Goal: Task Accomplishment & Management: Use online tool/utility

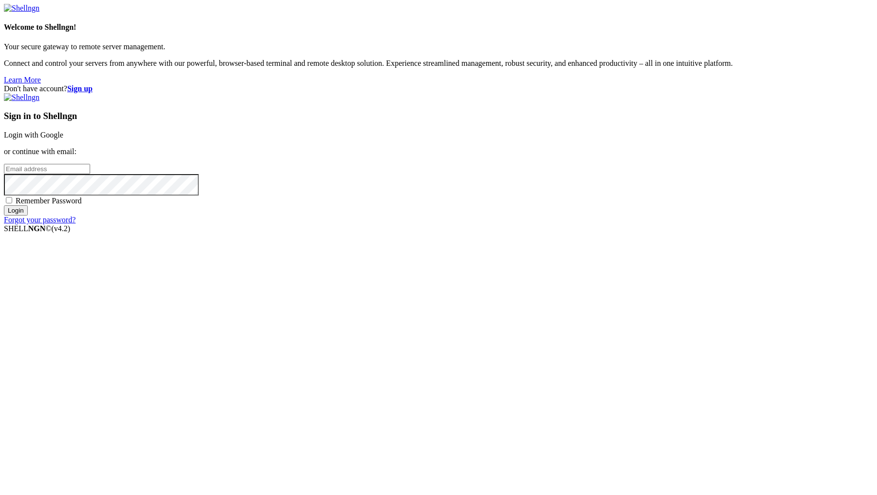
type input "[PERSON_NAME][EMAIL_ADDRESS][DOMAIN_NAME]"
click at [28, 215] on input "Login" at bounding box center [16, 210] width 24 height 10
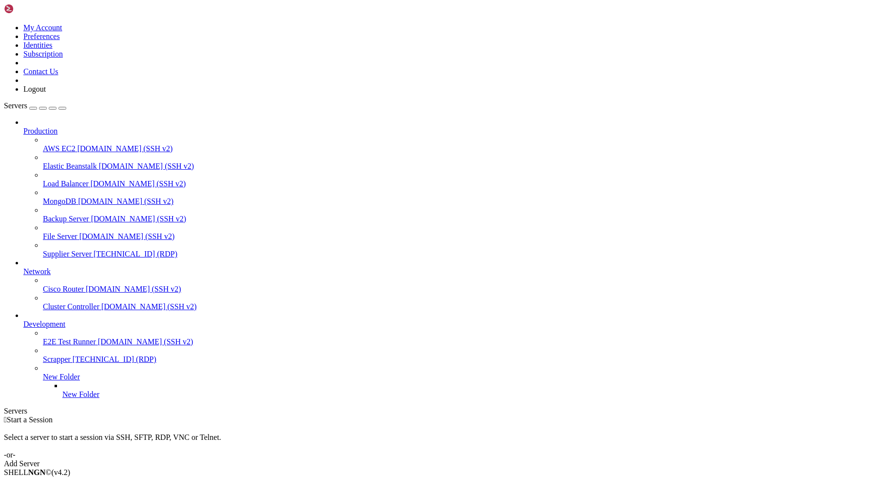
click at [43, 250] on icon at bounding box center [43, 250] width 0 height 0
click at [86, 250] on span "Supplier Server" at bounding box center [67, 254] width 49 height 8
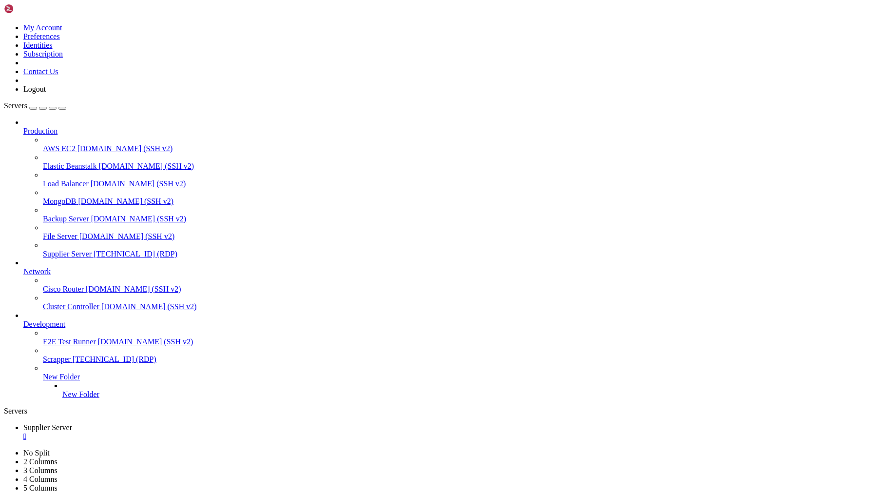
drag, startPoint x: 226, startPoint y: 767, endPoint x: 291, endPoint y: 767, distance: 64.8
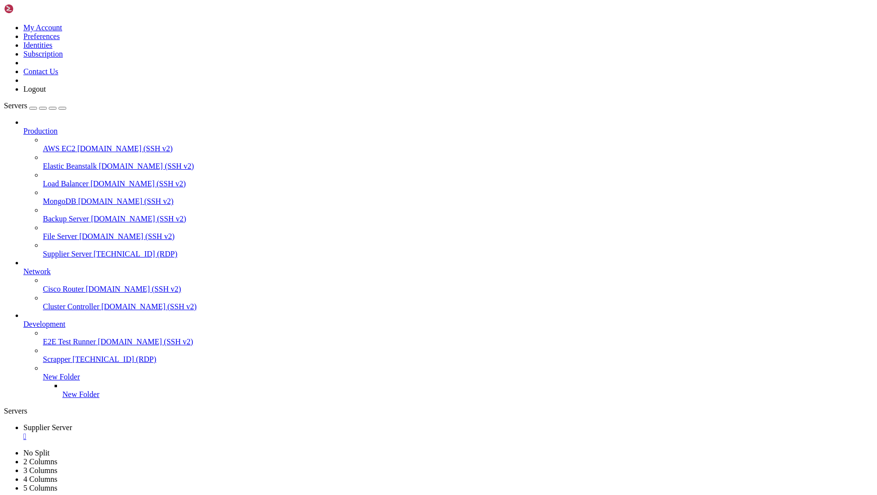
click at [191, 423] on link "Supplier Server " at bounding box center [448, 432] width 850 height 18
click at [195, 432] on div "" at bounding box center [448, 436] width 850 height 9
